Goal: Find specific page/section: Find specific page/section

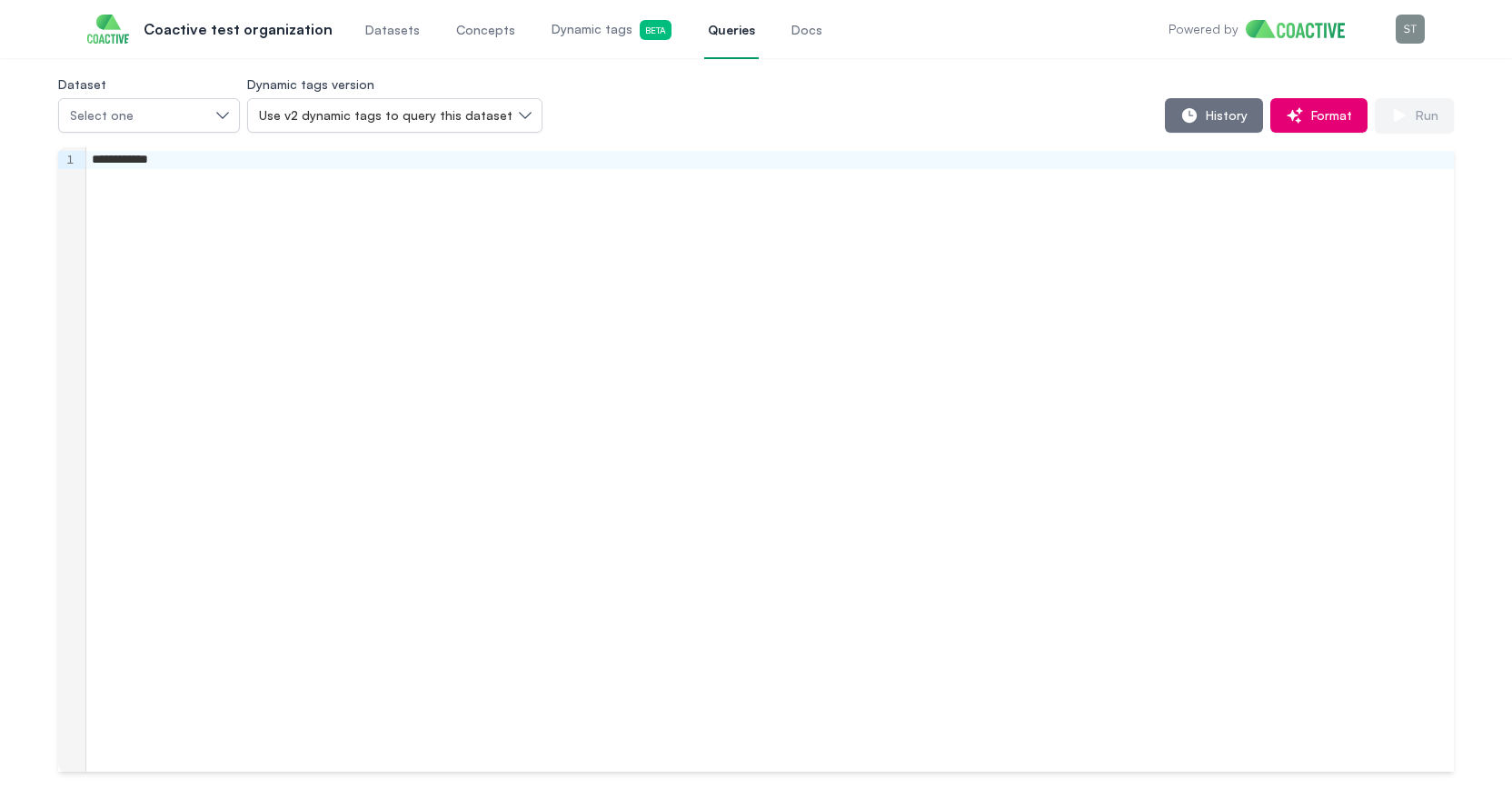
click at [368, 30] on span "Datasets" at bounding box center [392, 29] width 55 height 18
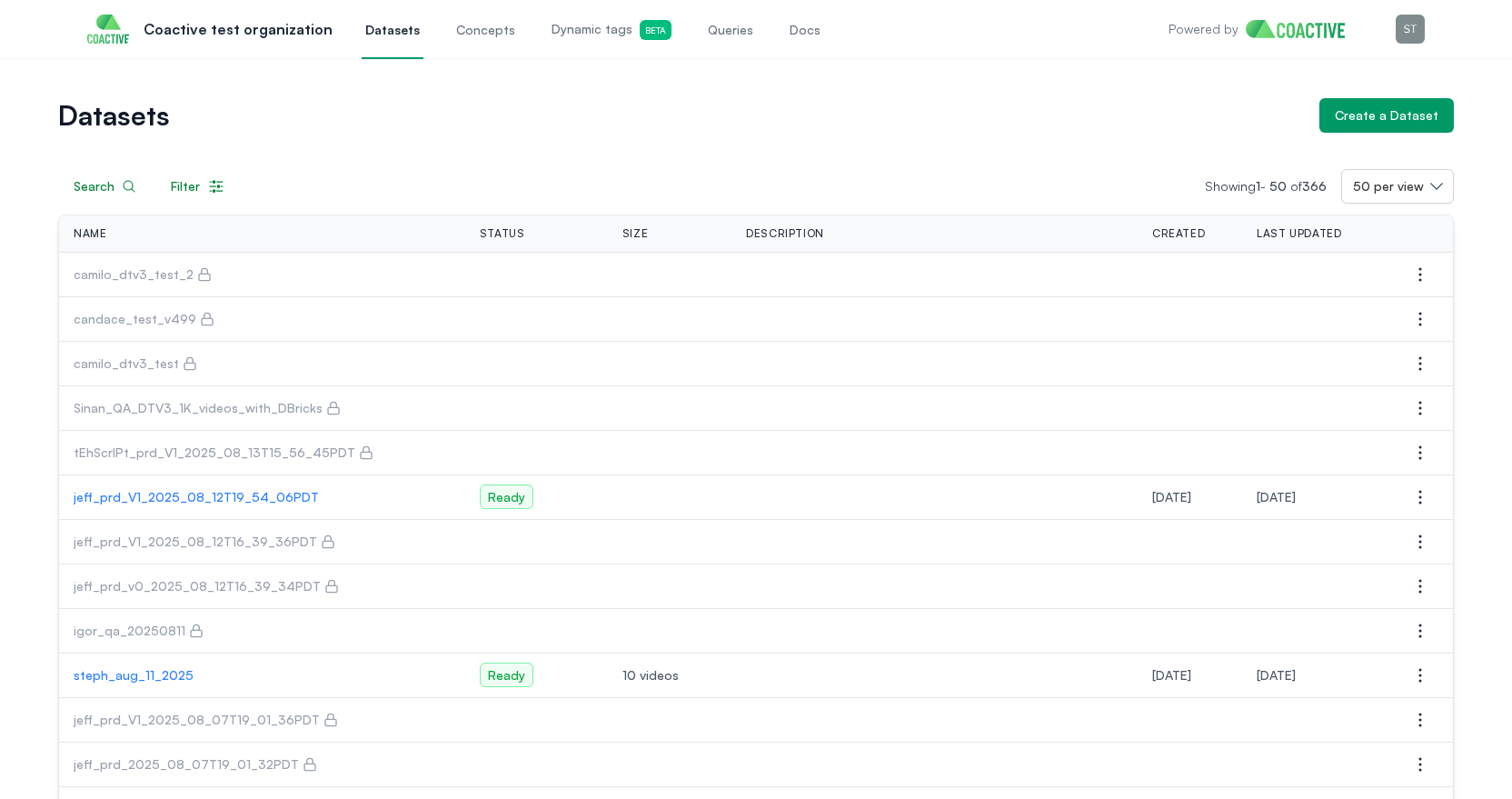
scroll to position [44, 0]
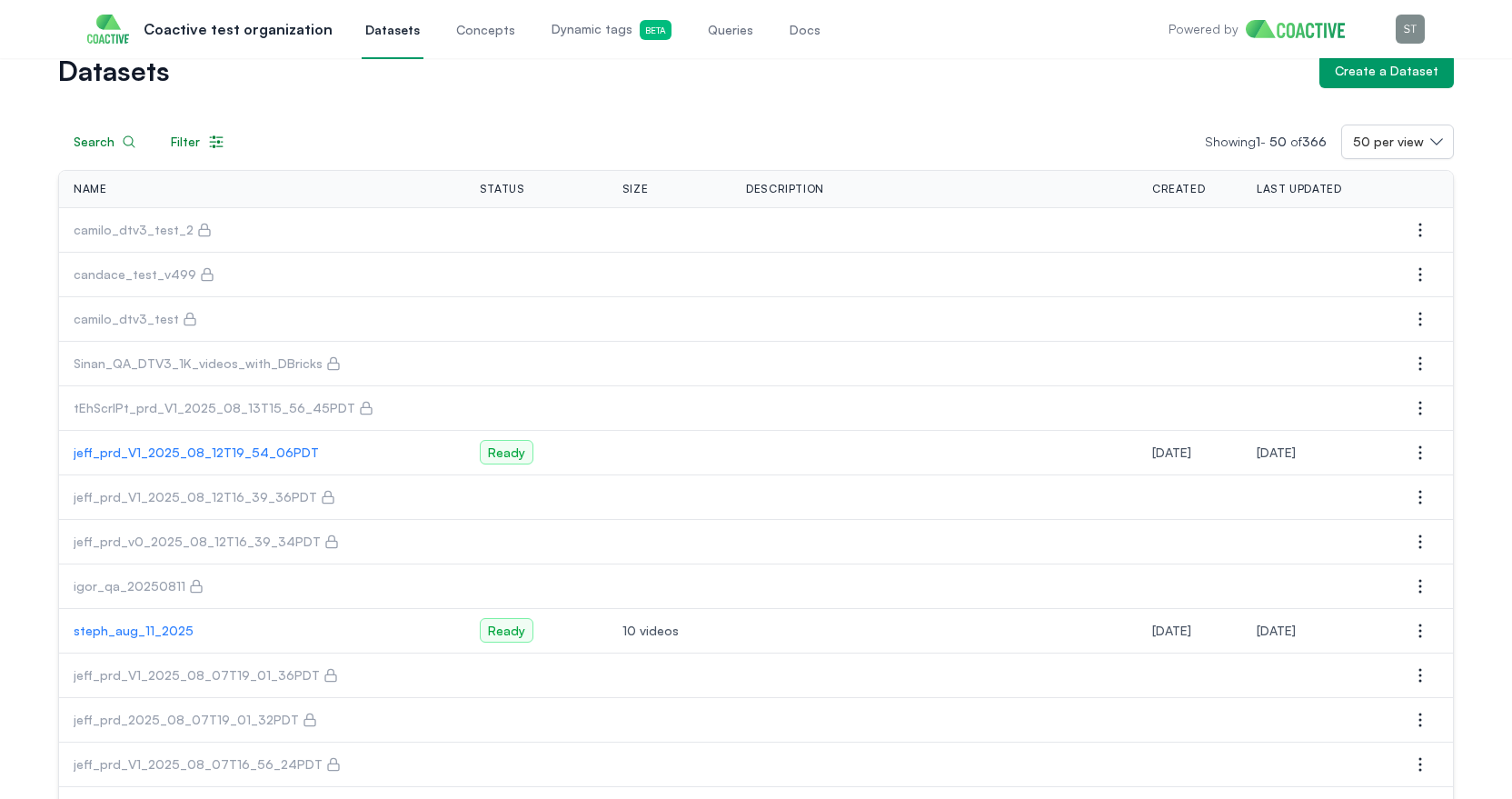
click at [143, 631] on p "steph_aug_11_2025" at bounding box center [262, 631] width 377 height 18
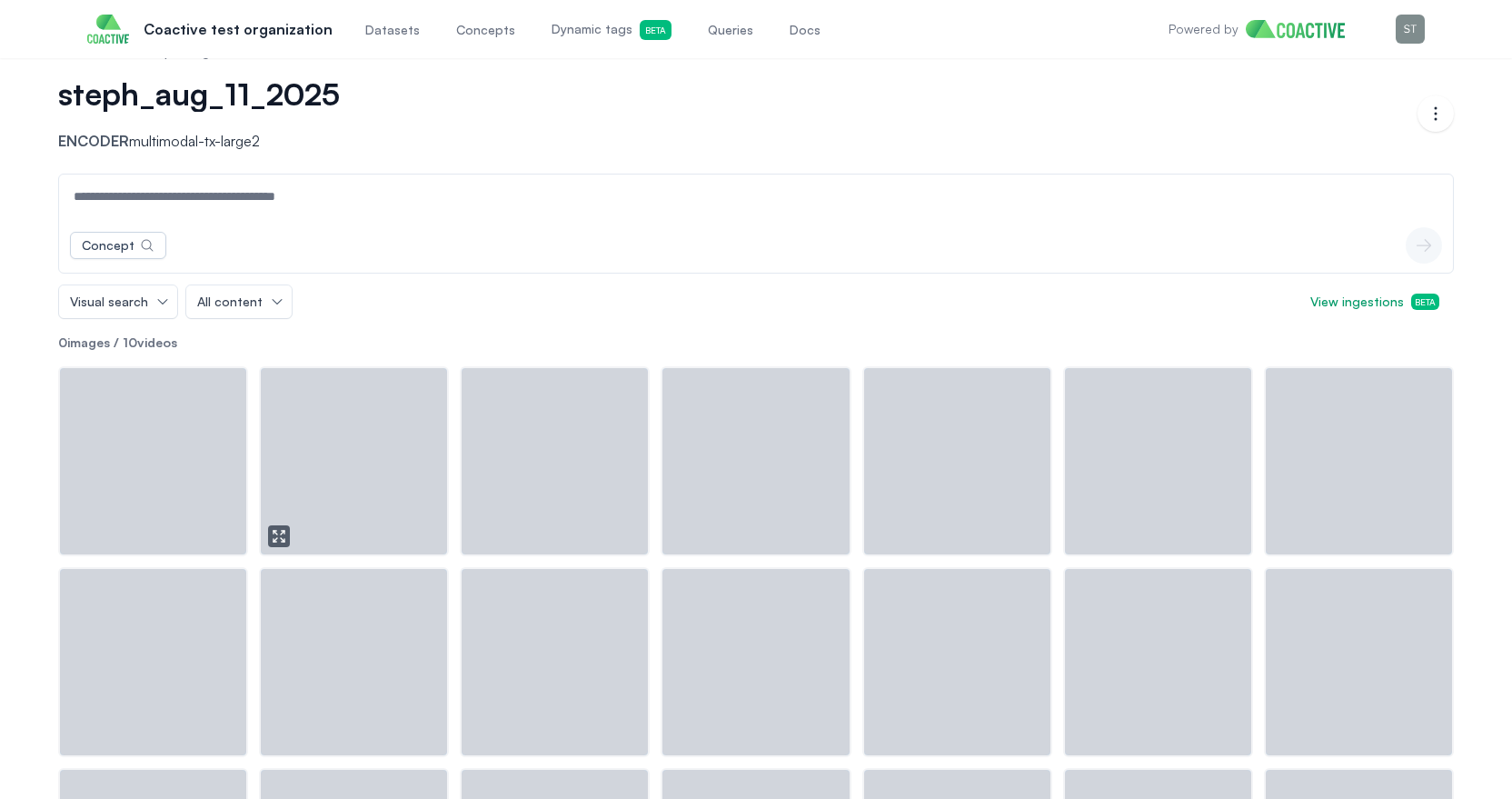
scroll to position [17, 0]
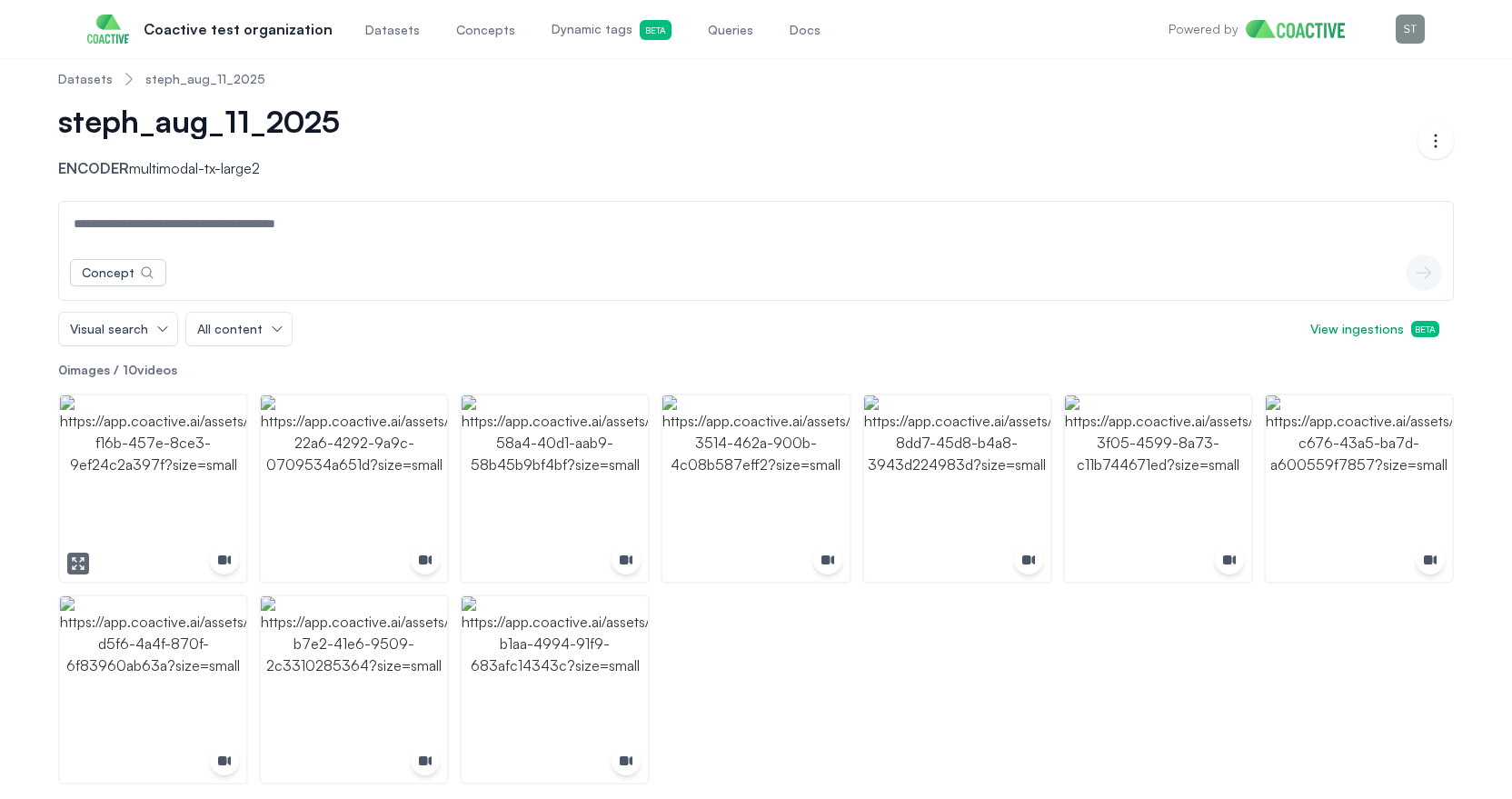
click at [172, 494] on img "button" at bounding box center [153, 488] width 186 height 186
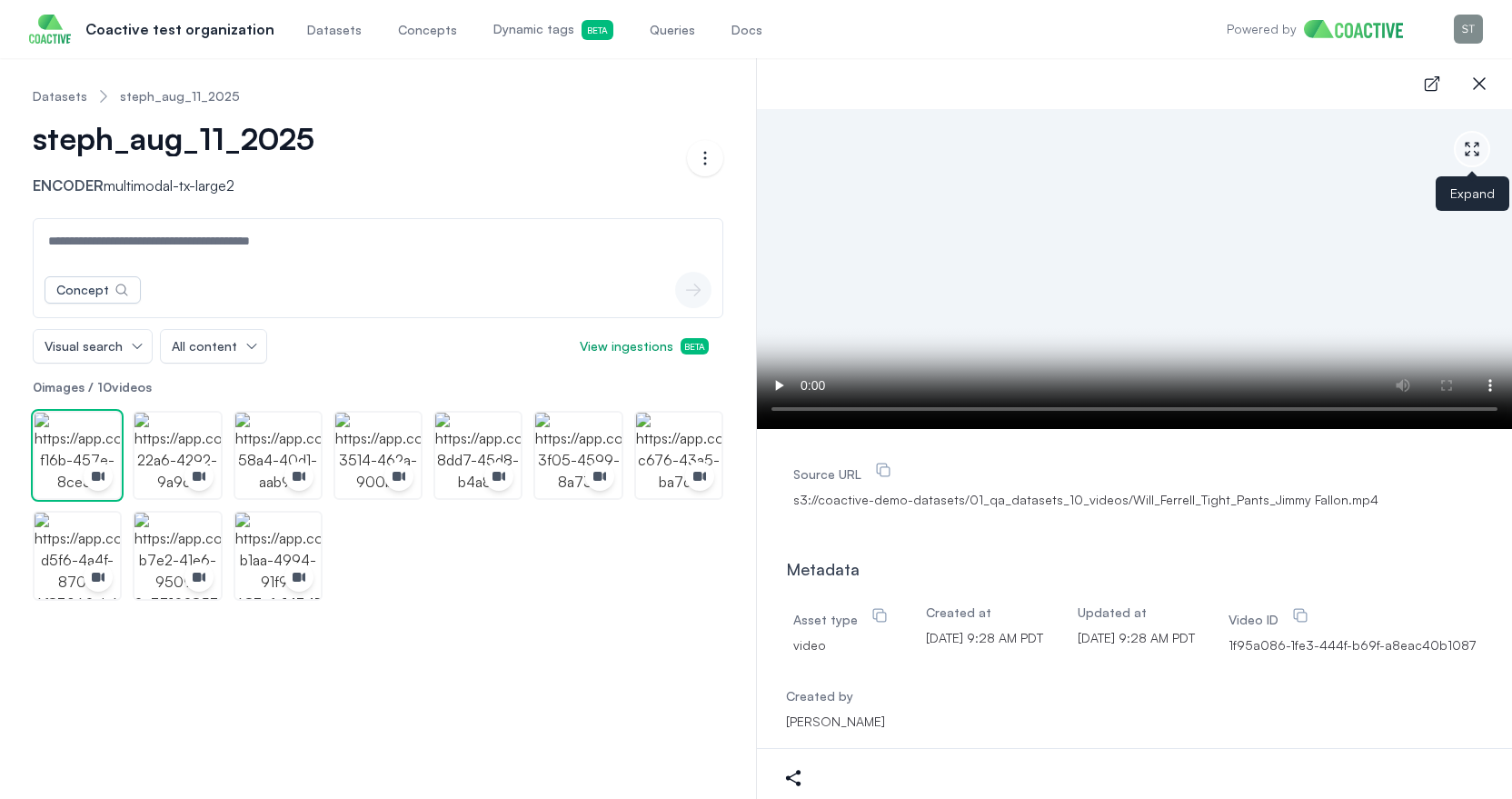
click at [1467, 146] on icon "button" at bounding box center [1472, 149] width 18 height 18
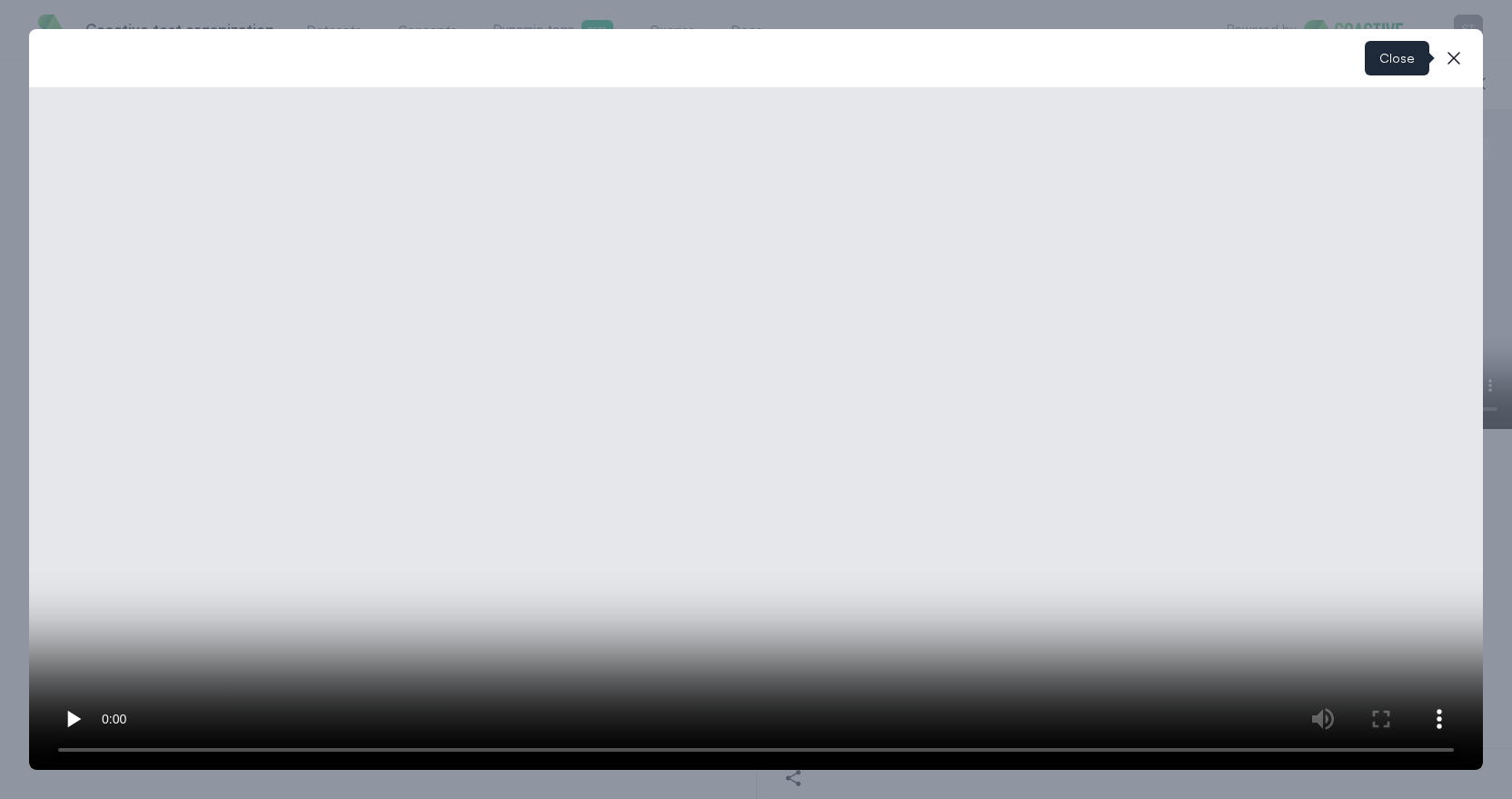
click at [1455, 53] on icon "button" at bounding box center [1454, 57] width 22 height 22
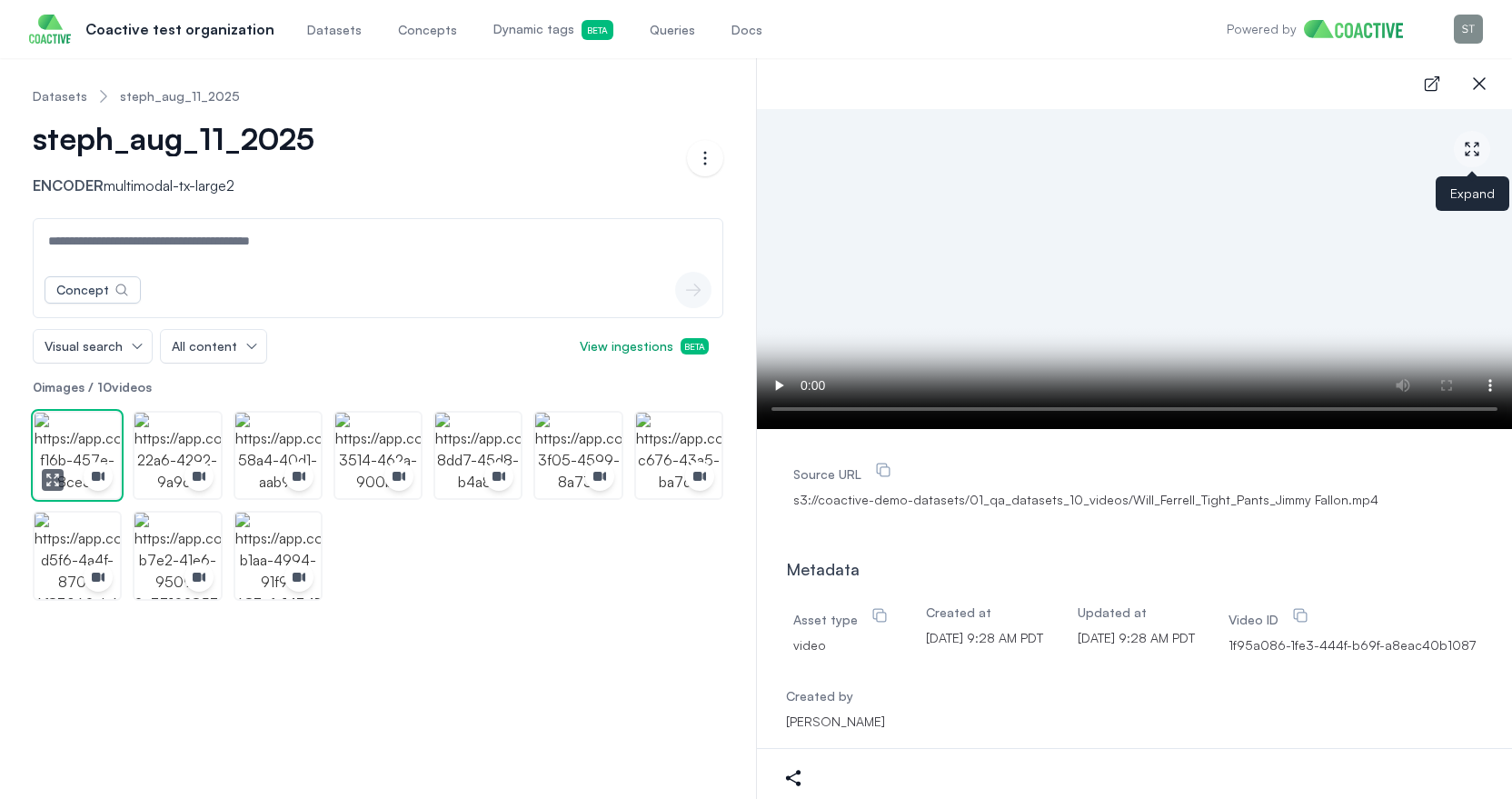
click at [89, 436] on img "button" at bounding box center [77, 455] width 86 height 86
click at [1476, 144] on icon "button" at bounding box center [1472, 150] width 13 height 13
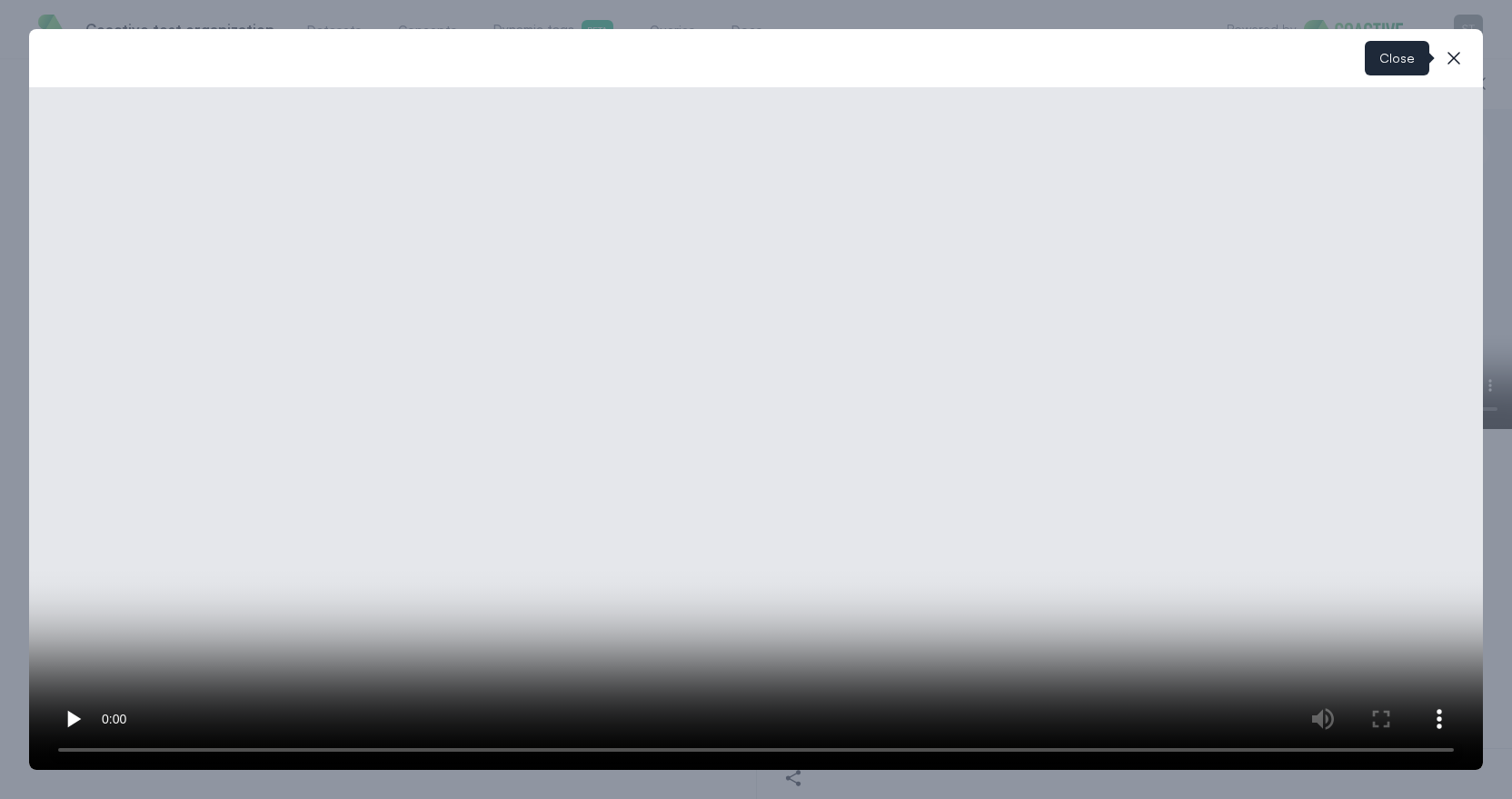
click at [1458, 59] on icon "button" at bounding box center [1454, 57] width 22 height 22
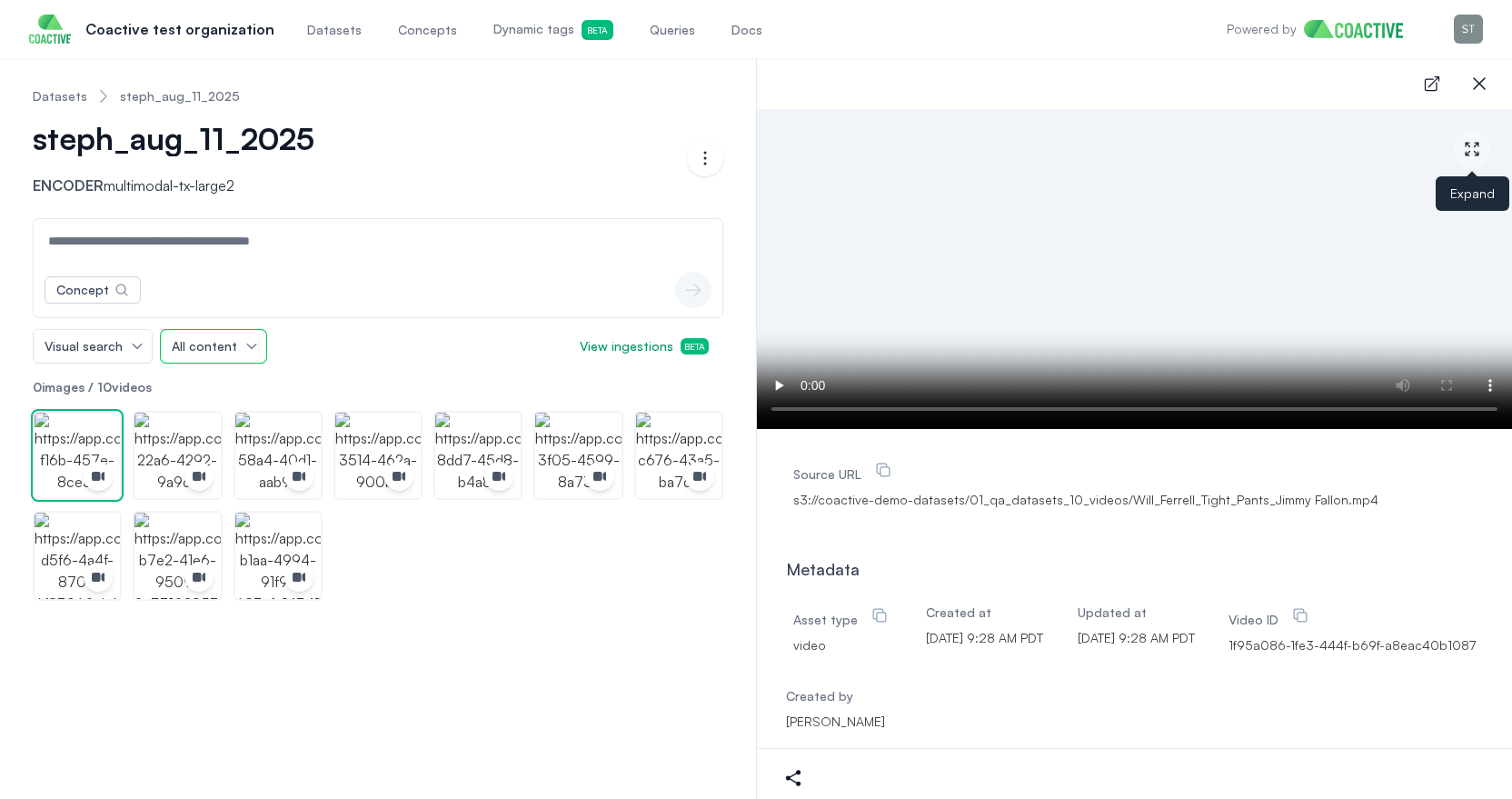
click at [224, 340] on span "All content" at bounding box center [205, 345] width 66 height 18
click at [309, 339] on div "Visual search All content All content Images Videos View ingestions Beta" at bounding box center [378, 346] width 691 height 35
click at [125, 344] on button "Visual search" at bounding box center [93, 346] width 119 height 33
click at [113, 447] on span "Concept & Metadata Search" at bounding box center [136, 451] width 170 height 18
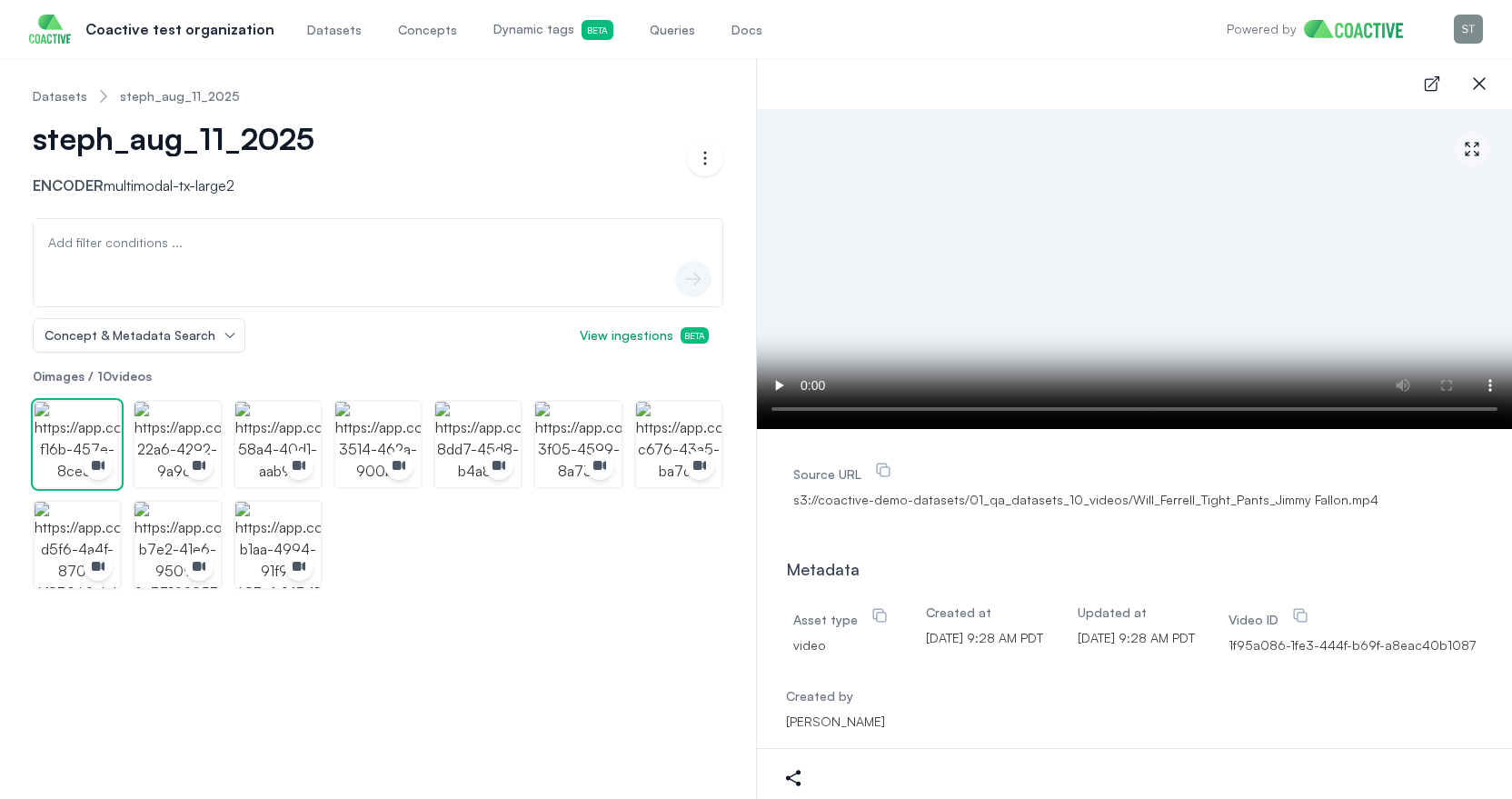
click at [301, 265] on div "icon-button" at bounding box center [378, 280] width 689 height 55
click at [201, 328] on span "Concept & Metadata Search" at bounding box center [130, 335] width 171 height 18
click at [279, 340] on div "Concept & Metadata Search Visual search Audio search Concept & Metadata Search …" at bounding box center [378, 335] width 691 height 35
click at [210, 335] on button "Concept & Metadata Search" at bounding box center [139, 335] width 211 height 33
click at [156, 373] on div "Visual search" at bounding box center [133, 375] width 177 height 18
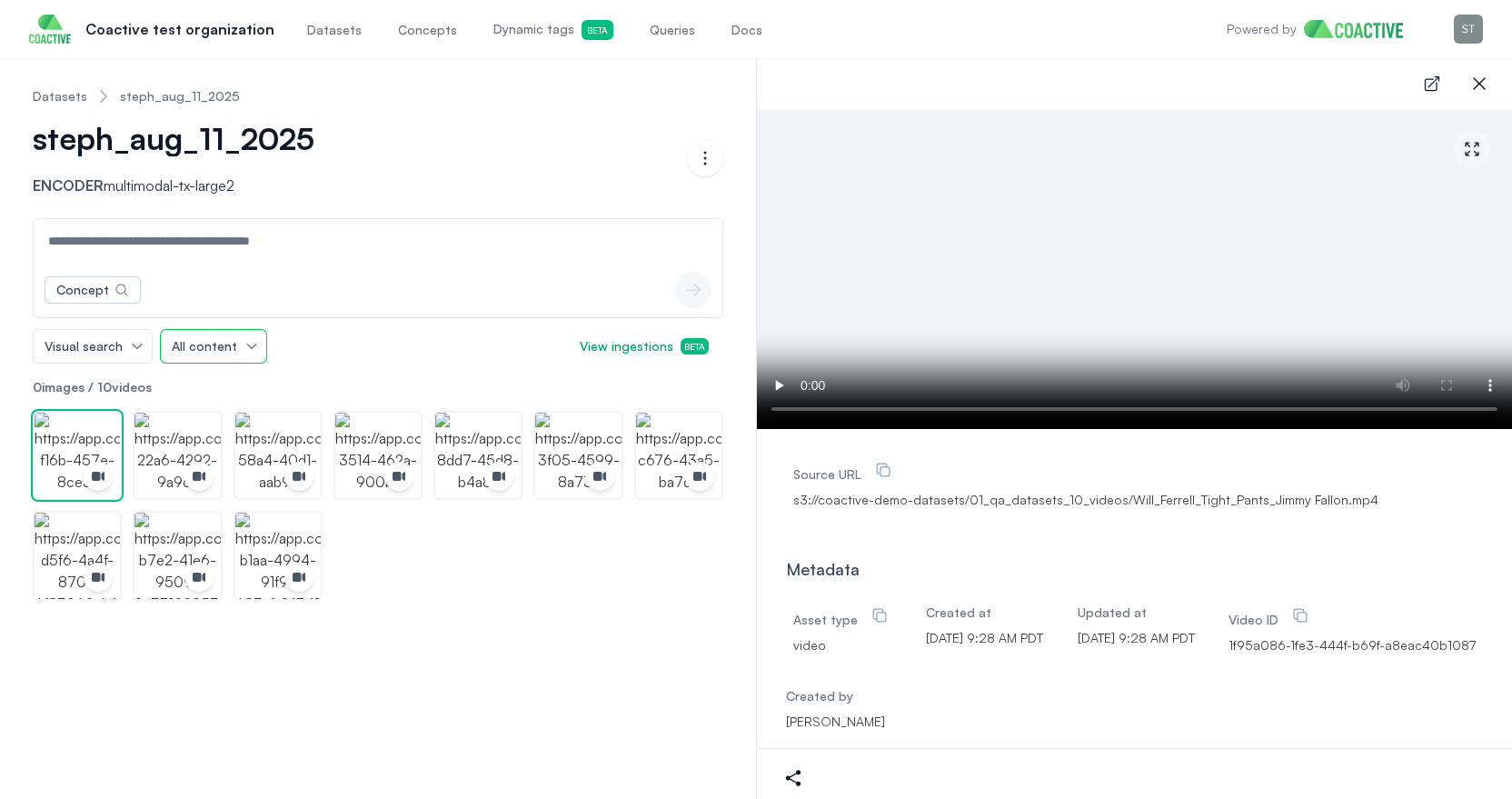
click at [247, 346] on button "All content" at bounding box center [214, 346] width 105 height 33
click at [345, 189] on p "Encoder multimodal-tx-large2" at bounding box center [194, 184] width 322 height 22
click at [225, 332] on button "All content" at bounding box center [214, 346] width 105 height 33
click at [231, 353] on button "All content" at bounding box center [214, 346] width 105 height 33
click at [243, 341] on button "All content" at bounding box center [214, 346] width 105 height 33
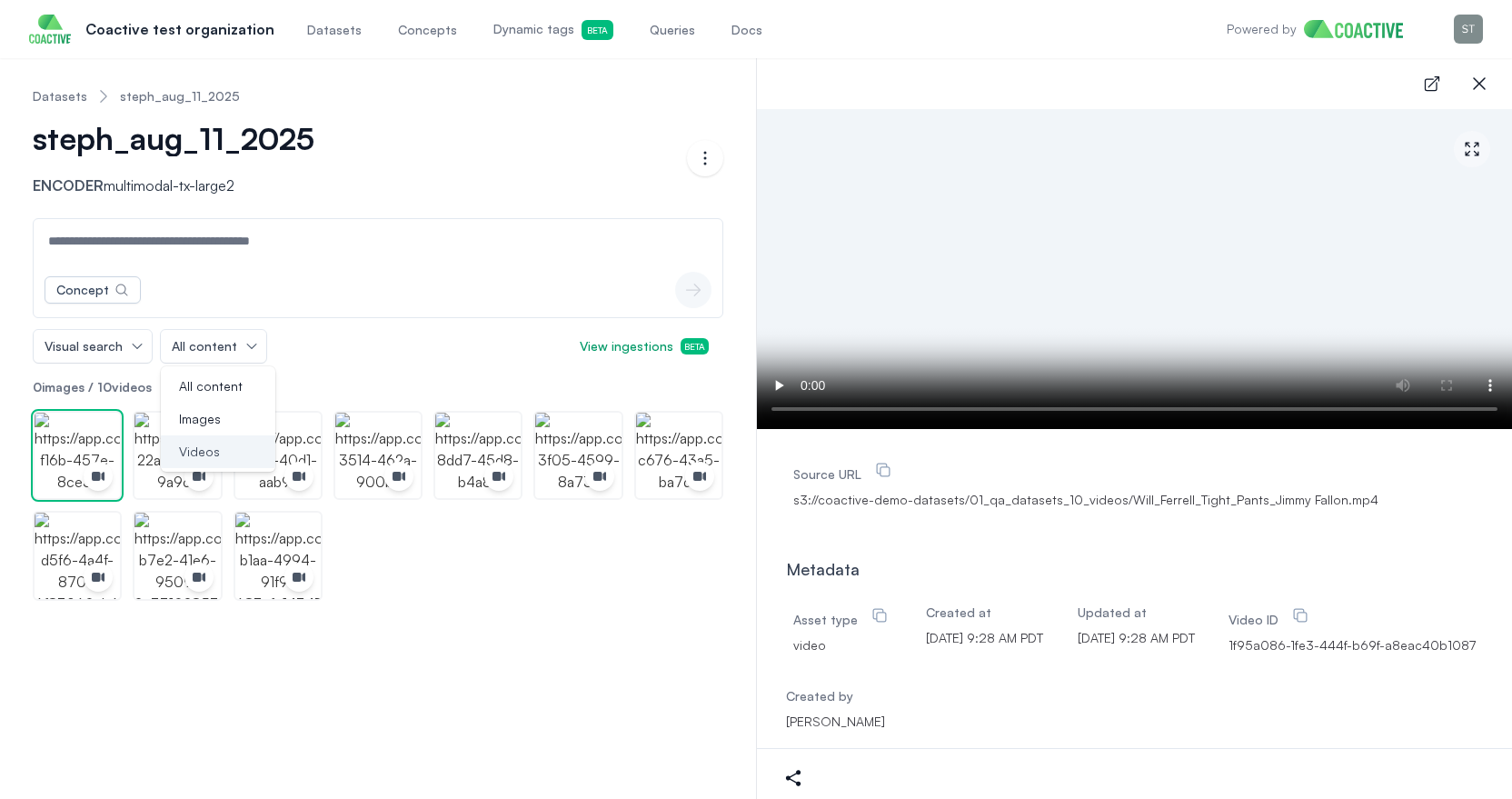
click at [241, 456] on li "Videos" at bounding box center [218, 452] width 115 height 33
click at [225, 345] on button "Videos" at bounding box center [201, 346] width 81 height 33
click at [381, 355] on div "Visual search Videos All content Images Videos View ingestions Beta" at bounding box center [378, 346] width 691 height 35
